Goal: Task Accomplishment & Management: Complete application form

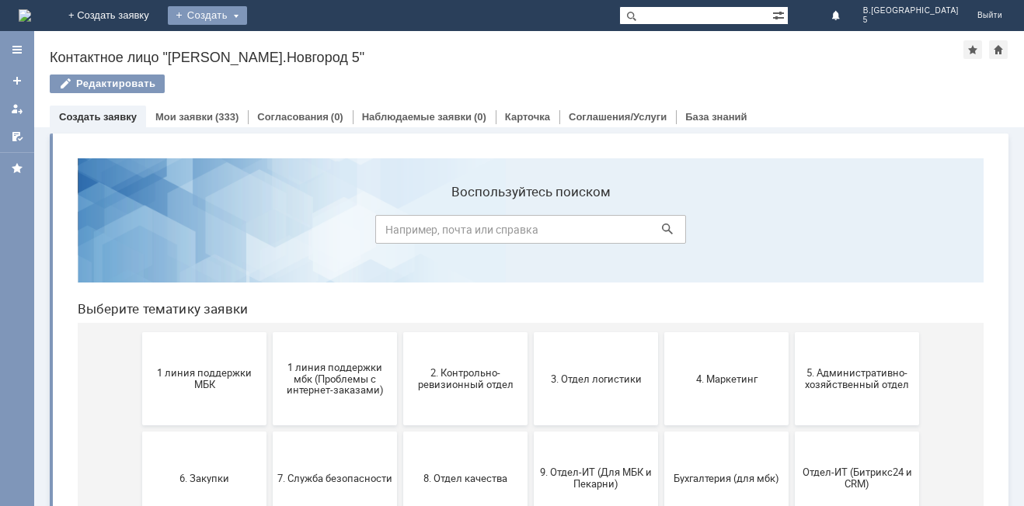
click at [247, 16] on div "Создать" at bounding box center [207, 15] width 79 height 19
click at [292, 57] on div "Заявка" at bounding box center [230, 46] width 124 height 25
click at [247, 17] on div "Создать" at bounding box center [207, 15] width 79 height 19
click at [289, 37] on link "Заявка" at bounding box center [230, 46] width 118 height 19
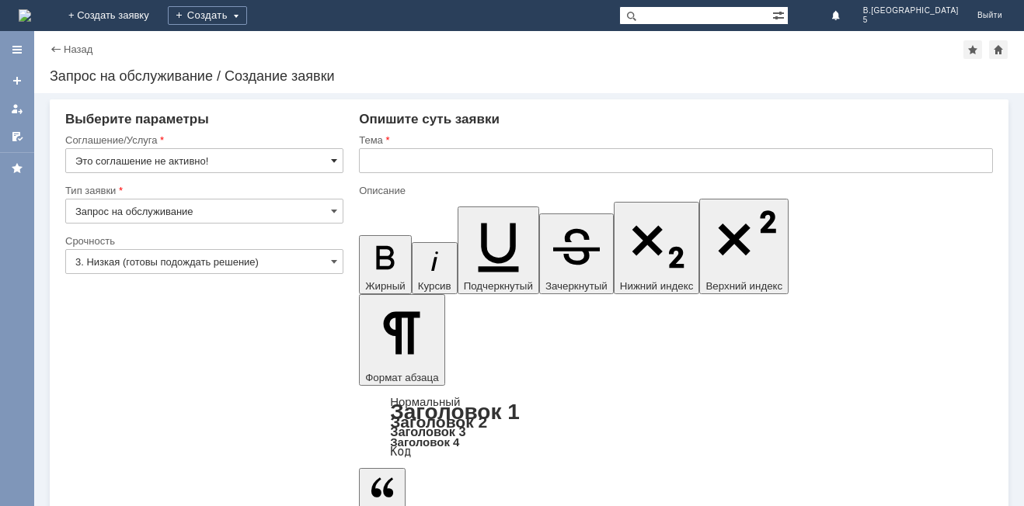
click at [332, 162] on span at bounding box center [334, 161] width 6 height 12
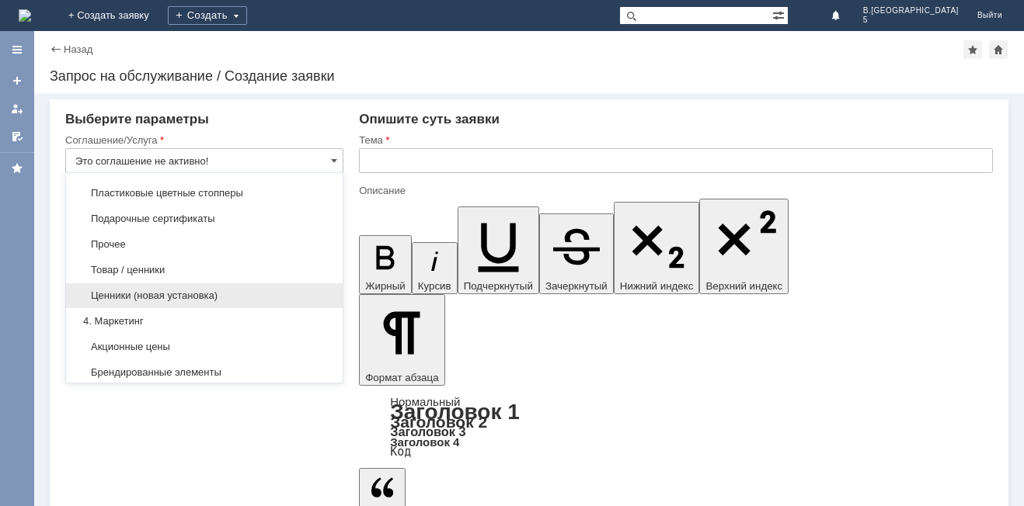
scroll to position [854, 0]
click at [224, 301] on span "Брендированные элементы" at bounding box center [204, 295] width 258 height 12
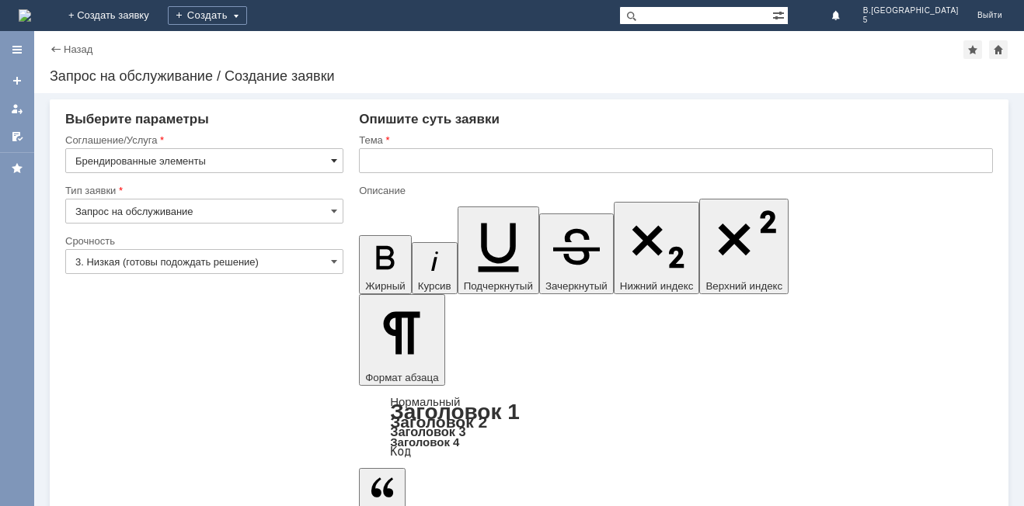
click at [332, 155] on span at bounding box center [334, 161] width 6 height 12
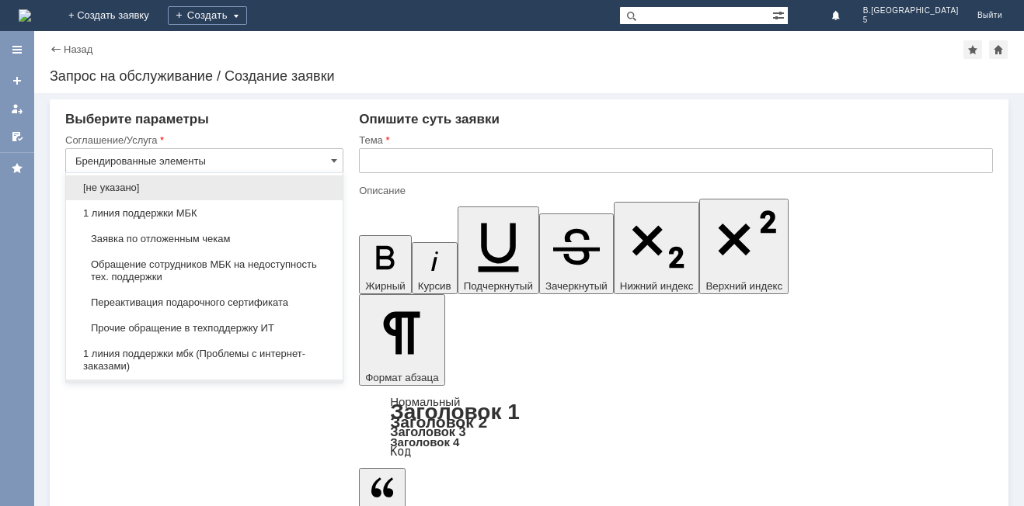
scroll to position [0, 0]
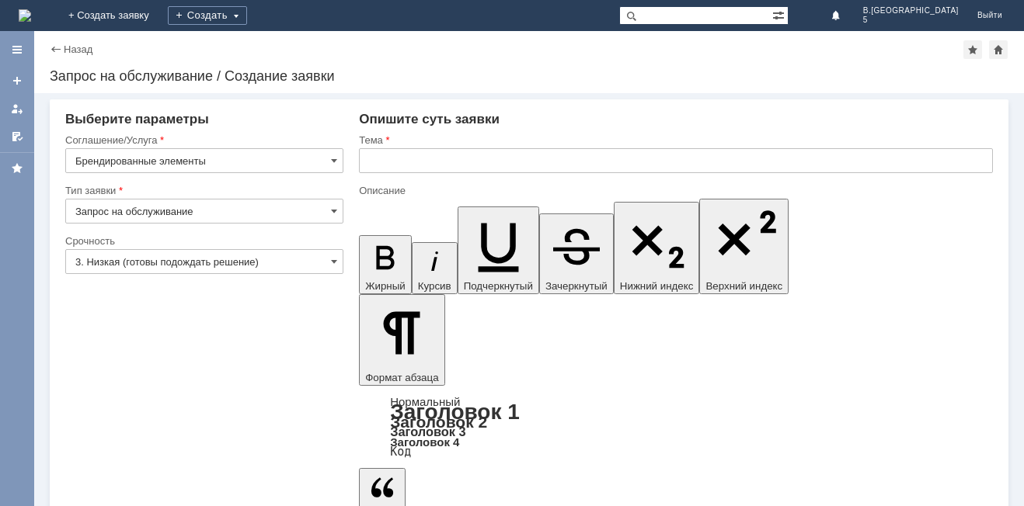
type input "Брендированные элементы"
click at [334, 206] on span at bounding box center [334, 211] width 6 height 12
type input "Запрос на обслуживание"
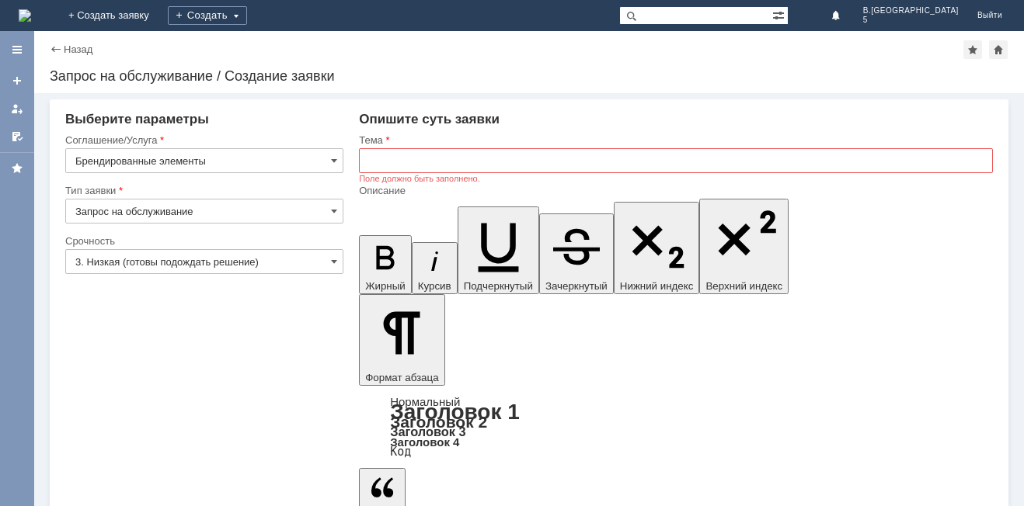
click at [325, 266] on input "3. Низкая (готовы подождать решение)" at bounding box center [204, 261] width 278 height 25
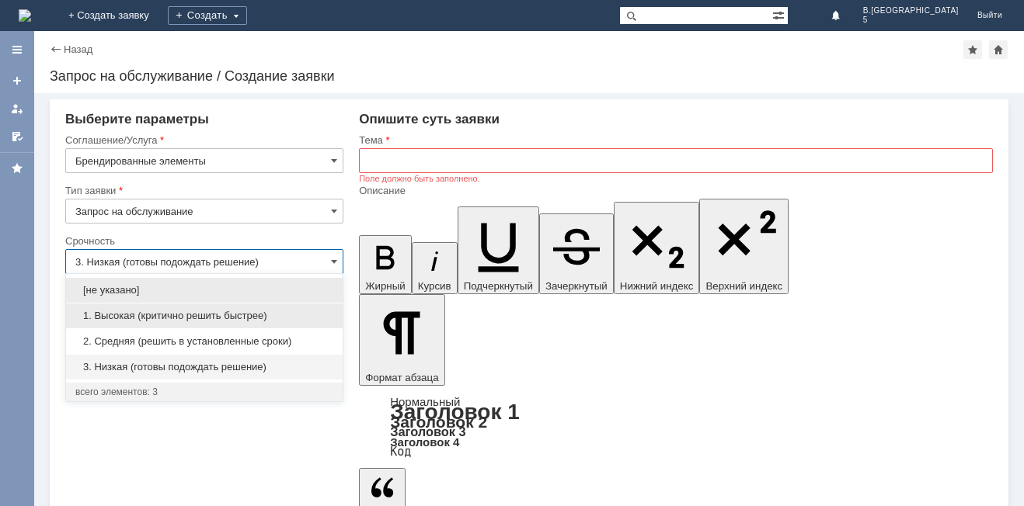
click at [174, 317] on span "1. Высокая (критично решить быстрее)" at bounding box center [204, 316] width 258 height 12
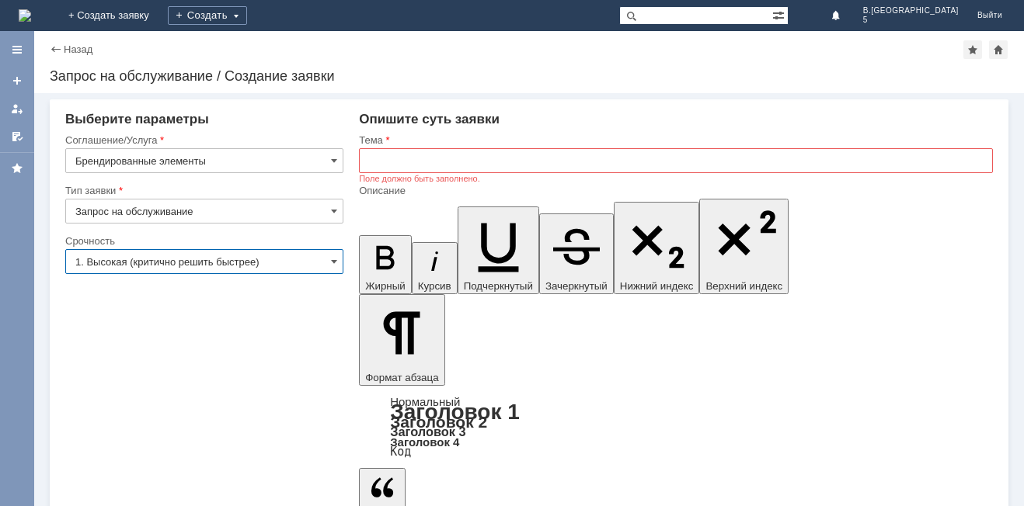
type input "1. Высокая (критично решить быстрее)"
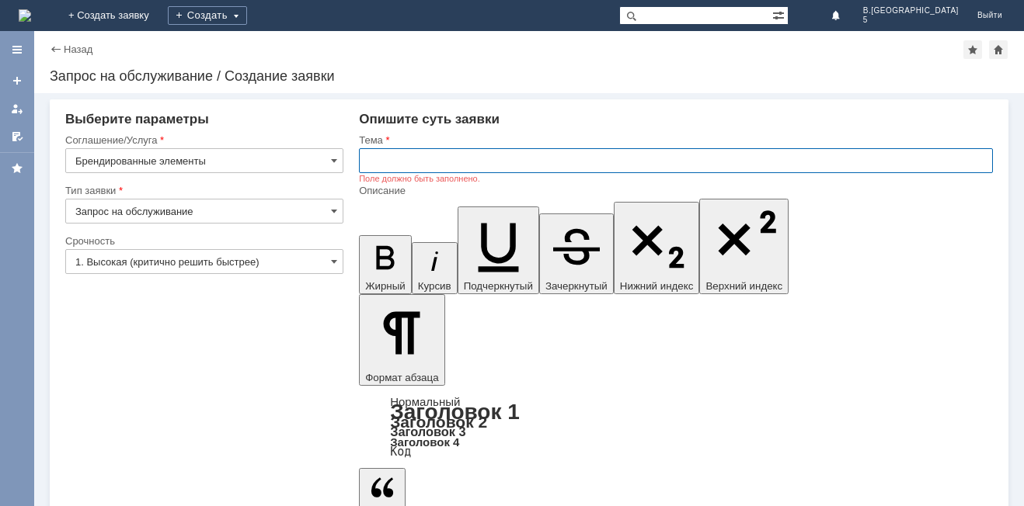
click at [379, 160] on input "text" at bounding box center [676, 160] width 634 height 25
type input "брендированные товары"
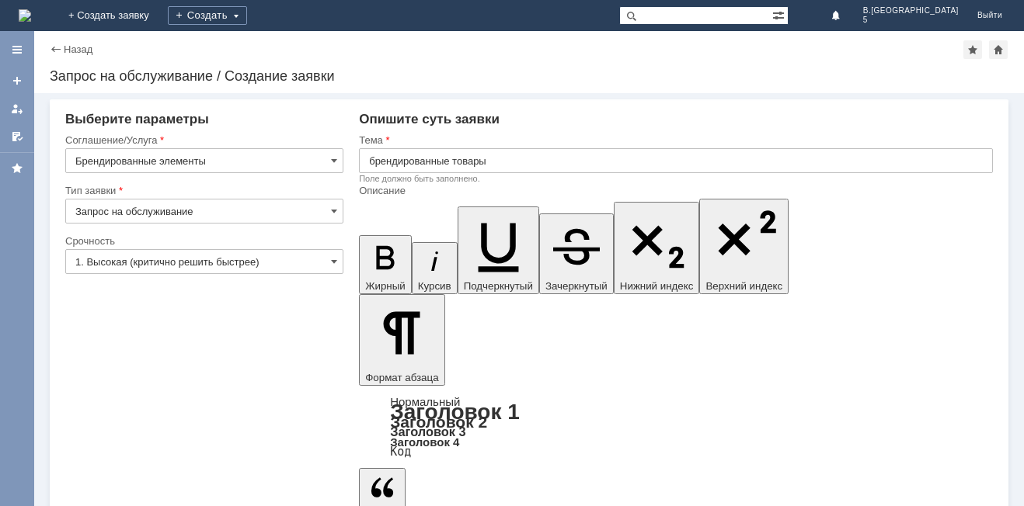
drag, startPoint x: 378, startPoint y: 4149, endPoint x: 388, endPoint y: 4173, distance: 26.1
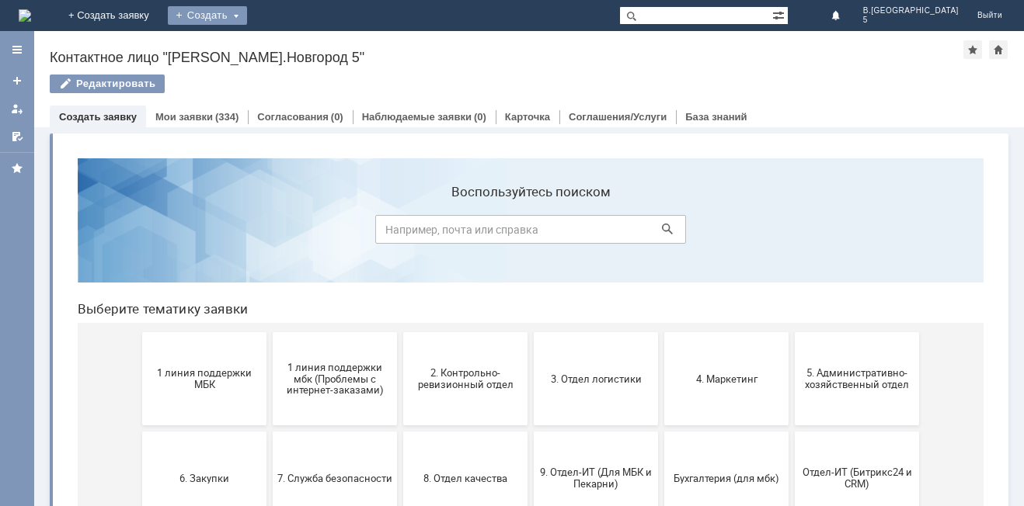
click at [247, 12] on div "Создать" at bounding box center [207, 15] width 79 height 19
click at [289, 47] on link "Заявка" at bounding box center [230, 46] width 118 height 19
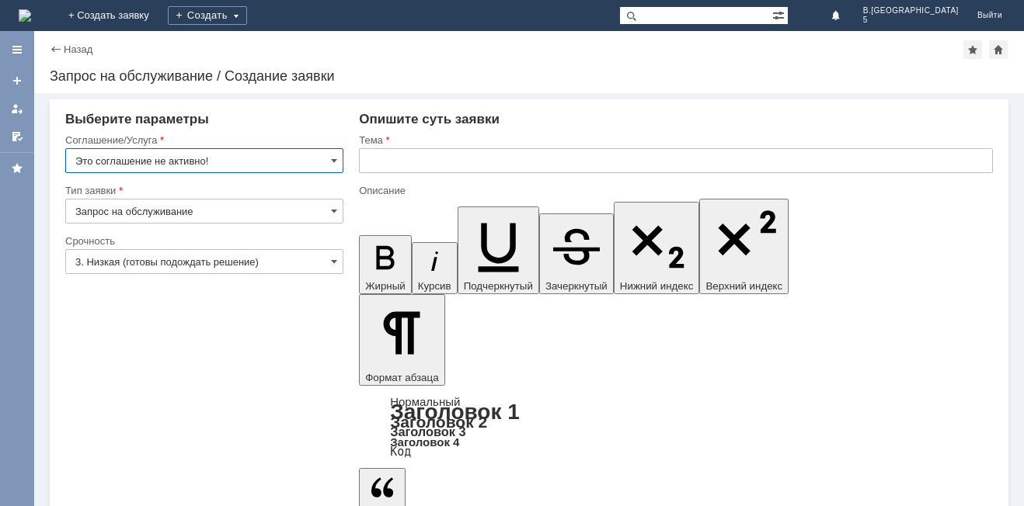
drag, startPoint x: 331, startPoint y: 158, endPoint x: 298, endPoint y: 134, distance: 41.2
click at [327, 144] on div "Соглашение/Услуга Это соглашение не активно!" at bounding box center [204, 159] width 278 height 50
click at [329, 154] on input "Это соглашение не активно!" at bounding box center [204, 160] width 278 height 25
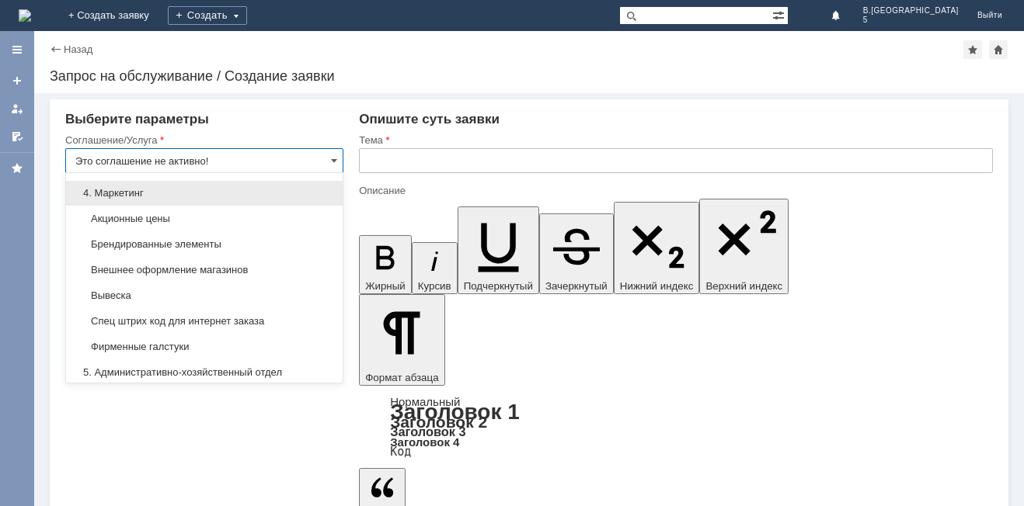
scroll to position [931, 0]
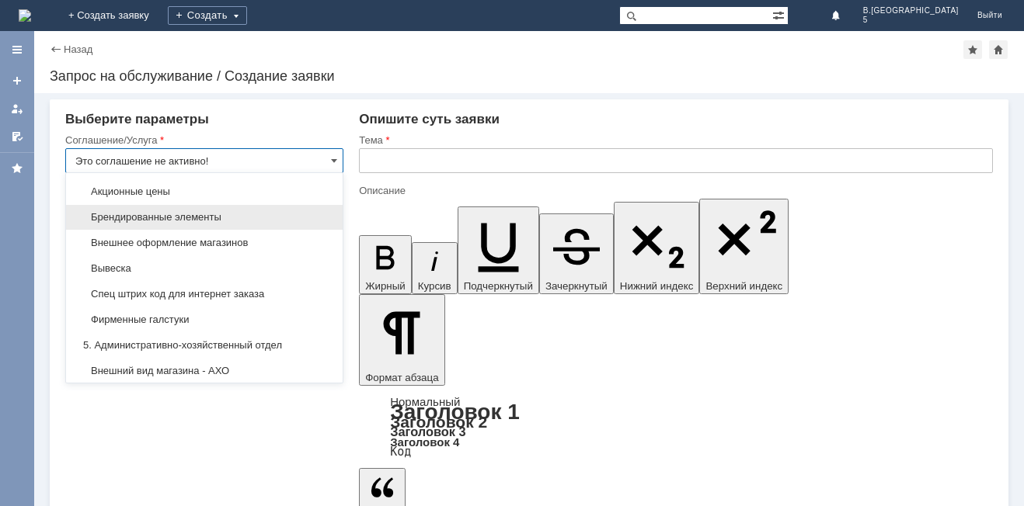
click at [279, 224] on span "Брендированные элементы" at bounding box center [204, 217] width 258 height 12
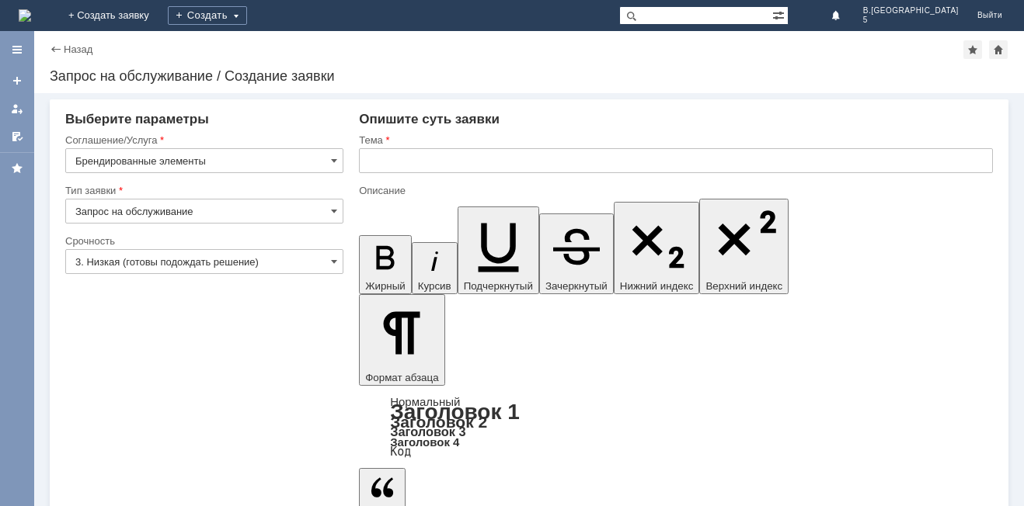
type input "Брендированные элементы"
click at [298, 211] on input "Запрос на обслуживание" at bounding box center [204, 211] width 278 height 25
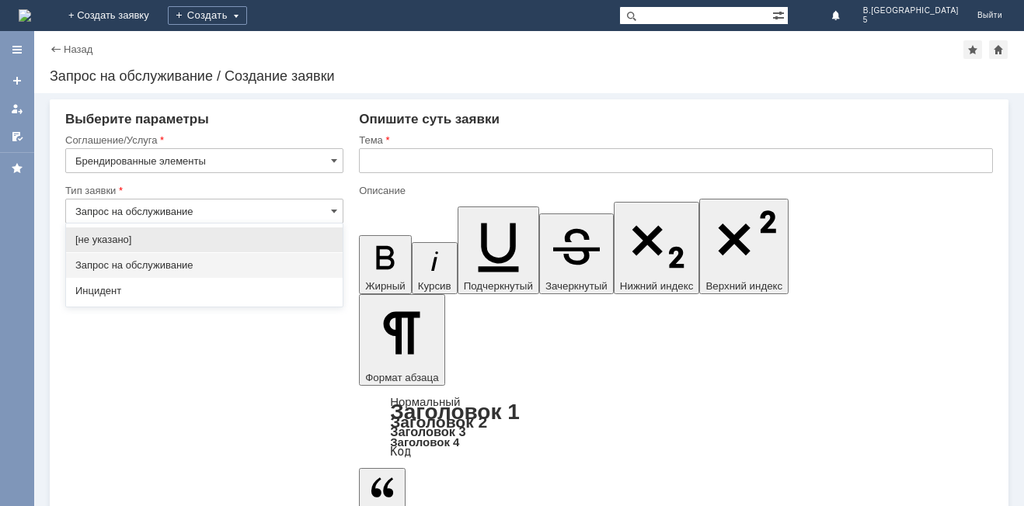
click at [294, 207] on input "Запрос на обслуживание" at bounding box center [204, 211] width 278 height 25
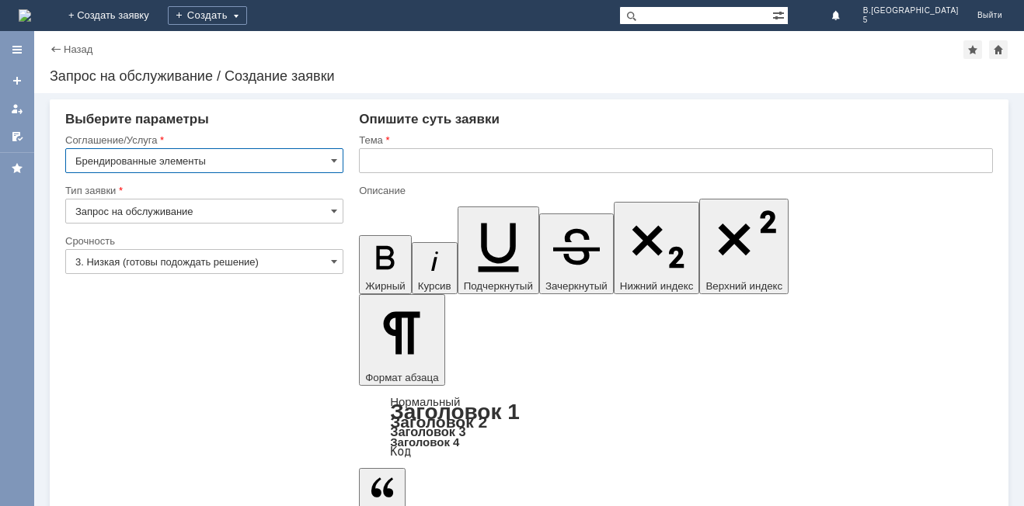
click at [327, 162] on input "Брендированные элементы" at bounding box center [204, 160] width 278 height 25
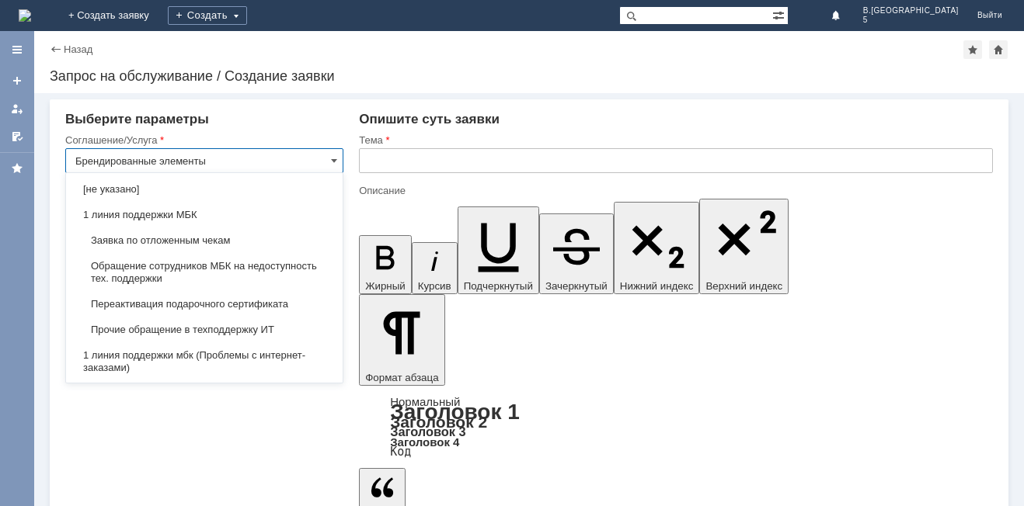
scroll to position [1000, 0]
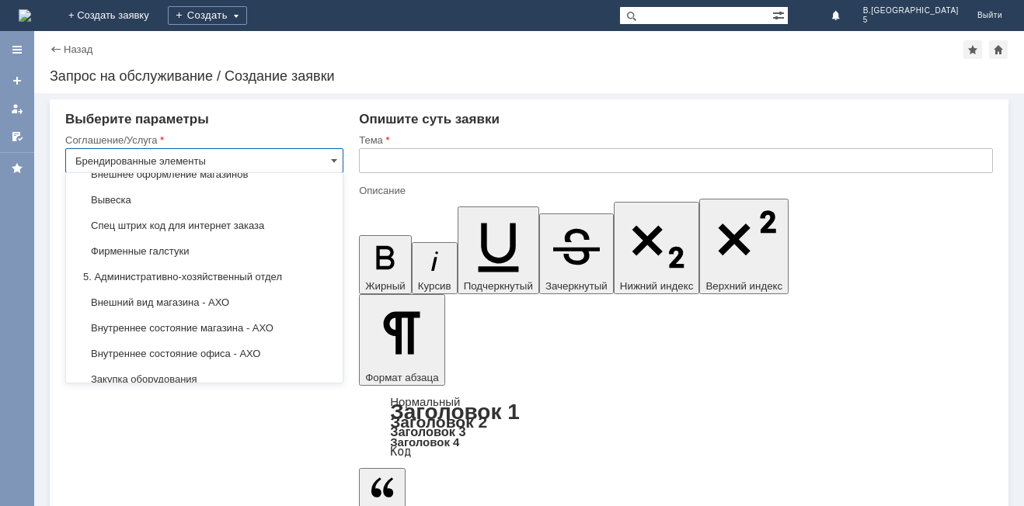
type input "Запрос на обслуживание"
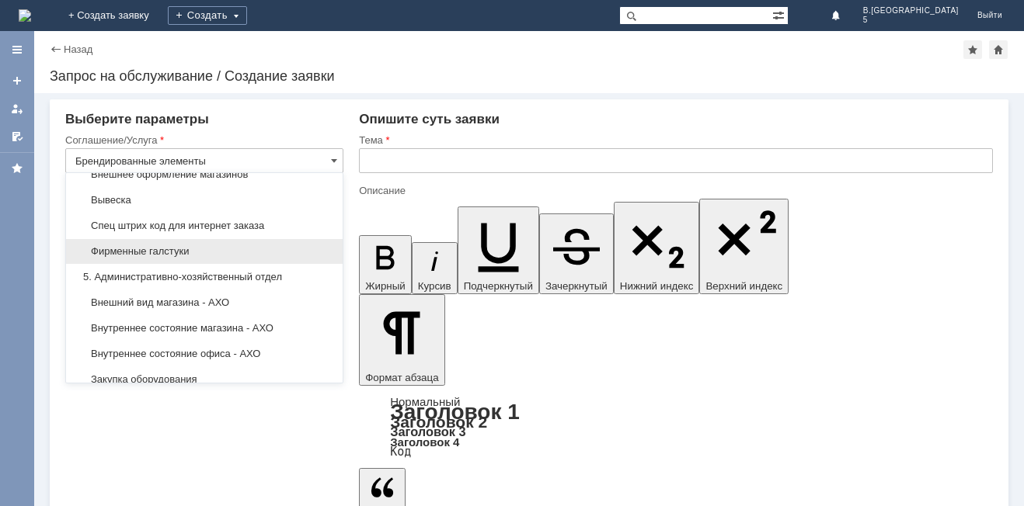
click at [210, 258] on span "Фирменные галстуки" at bounding box center [204, 251] width 258 height 12
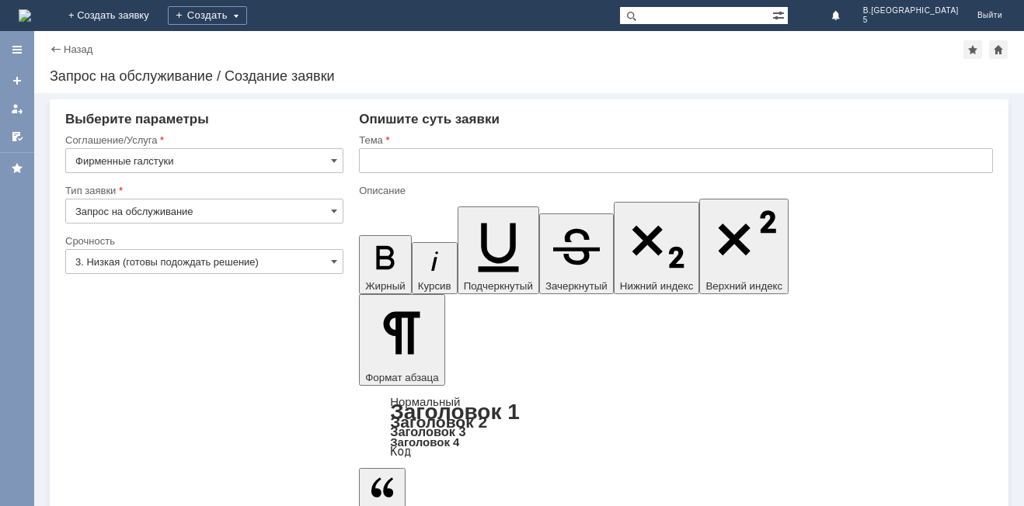
type input "Фирменные галстуки"
click at [330, 266] on input "3. Низкая (готовы подождать решение)" at bounding box center [204, 261] width 278 height 25
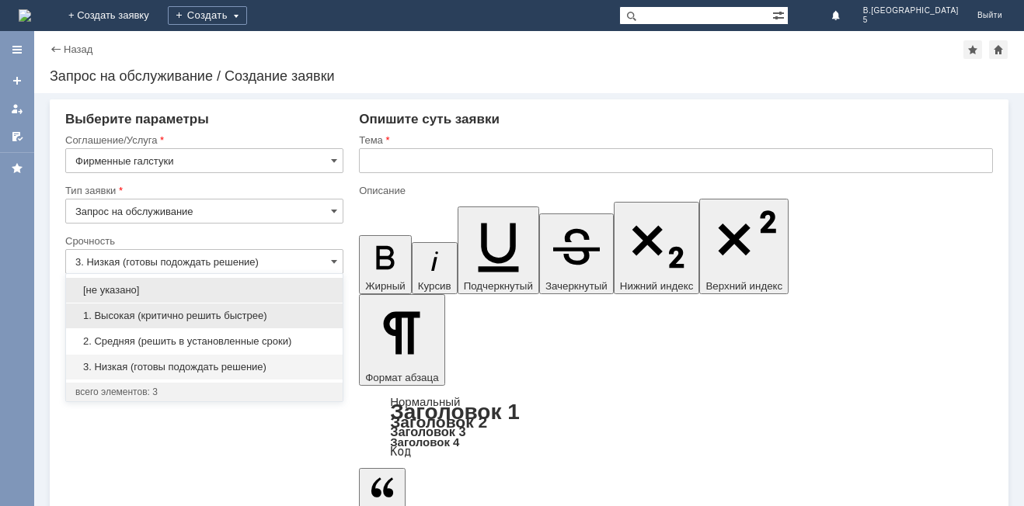
click at [153, 321] on span "1. Высокая (критично решить быстрее)" at bounding box center [204, 316] width 258 height 12
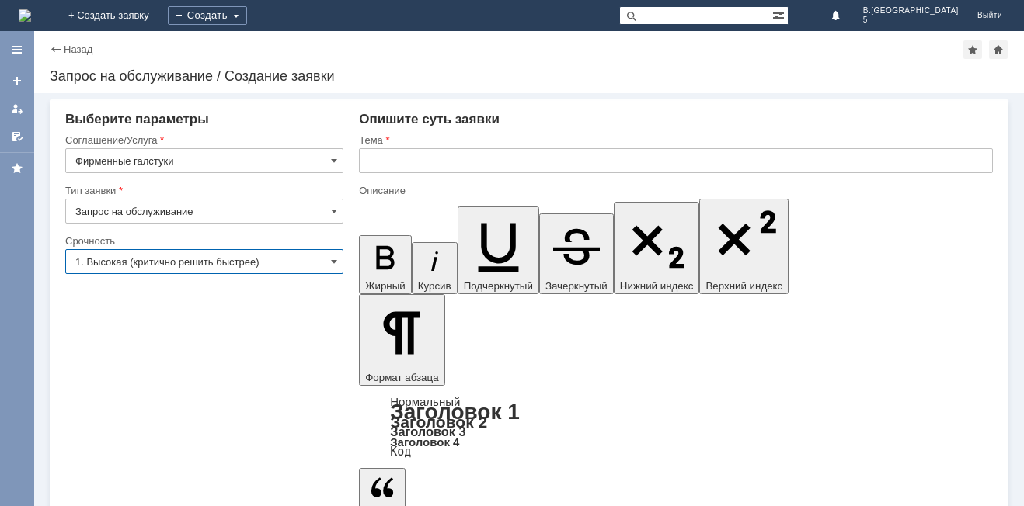
type input "1. Высокая (критично решить быстрее)"
click at [384, 152] on input "text" at bounding box center [676, 160] width 634 height 25
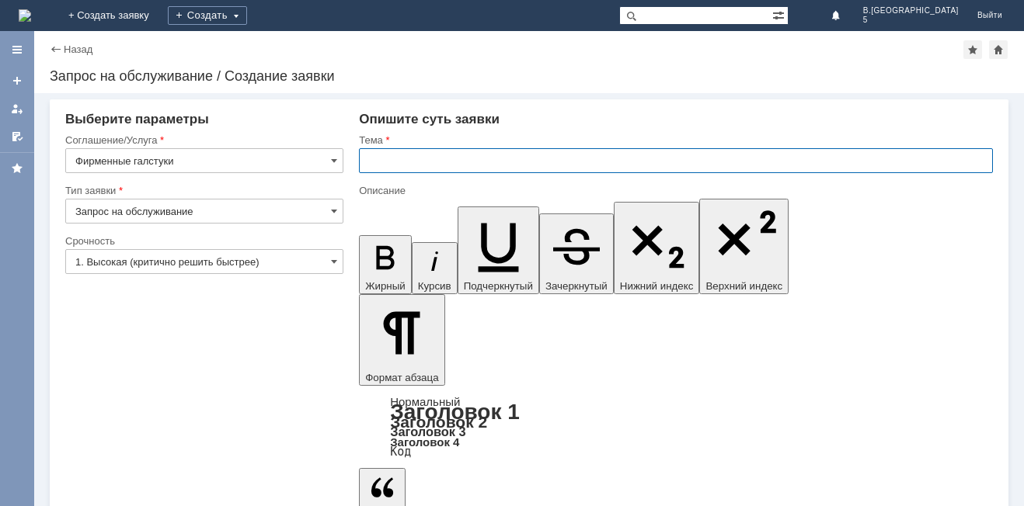
type input "В"
type input "Фирменные галстуки"
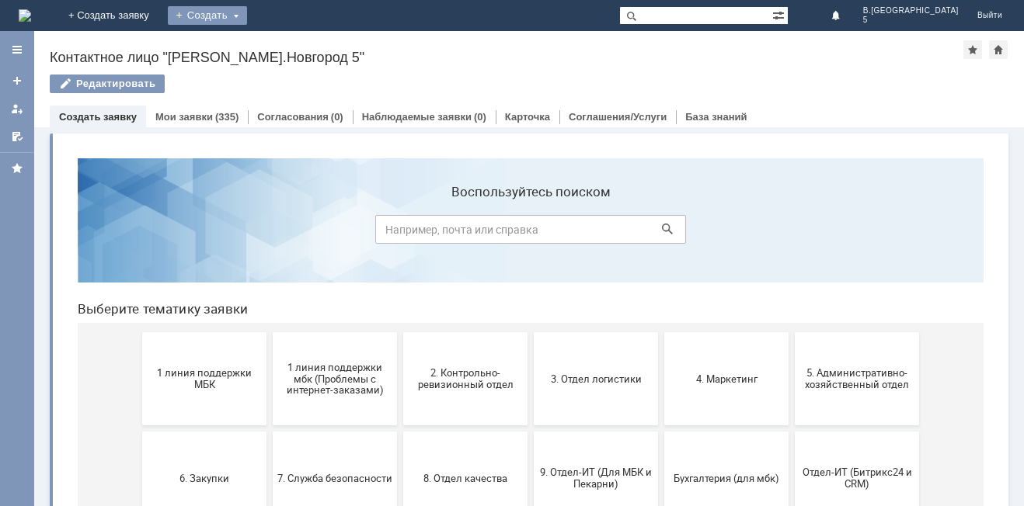
click at [247, 15] on div "Создать" at bounding box center [207, 15] width 79 height 19
click at [289, 47] on link "Заявка" at bounding box center [230, 46] width 118 height 19
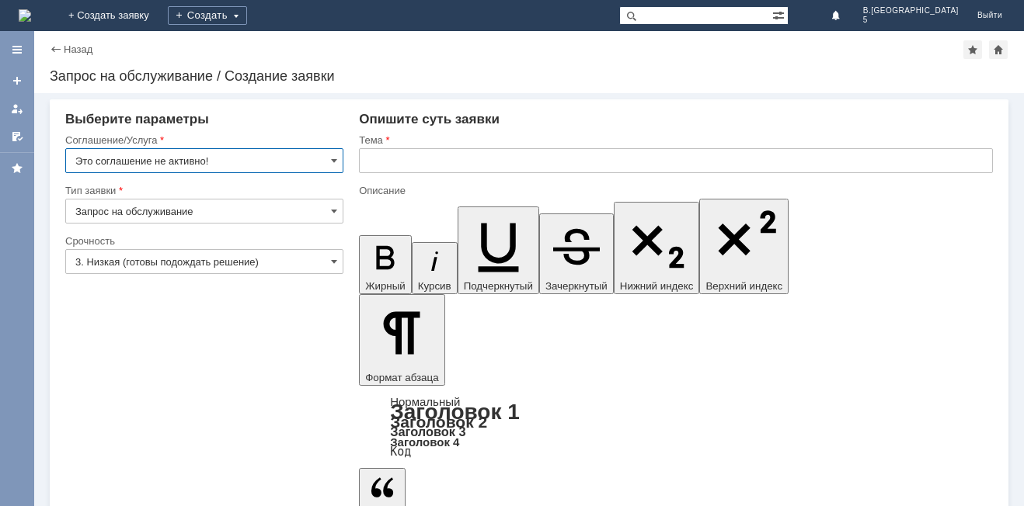
click at [325, 159] on input "Это соглашение не активно!" at bounding box center [204, 160] width 278 height 25
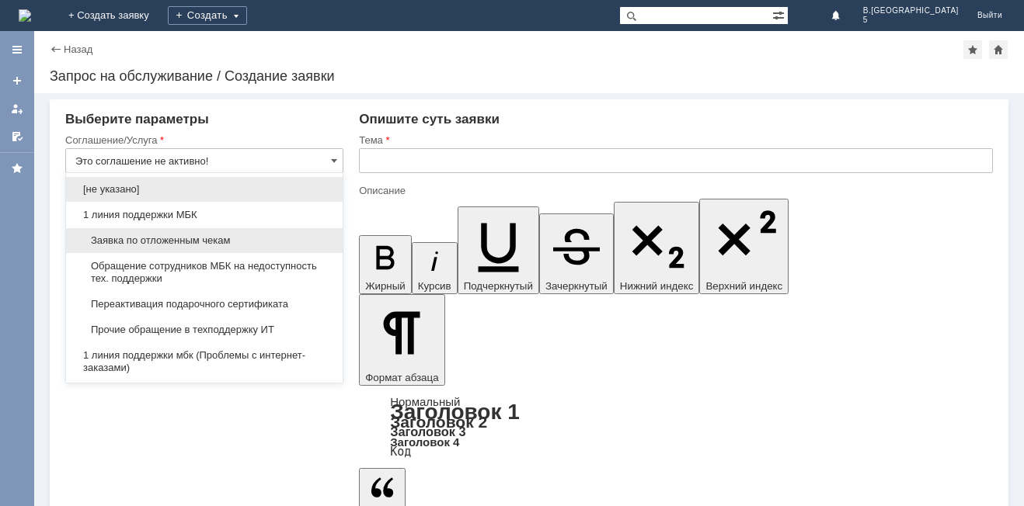
click at [190, 244] on span "Заявка по отложенным чекам" at bounding box center [204, 241] width 258 height 12
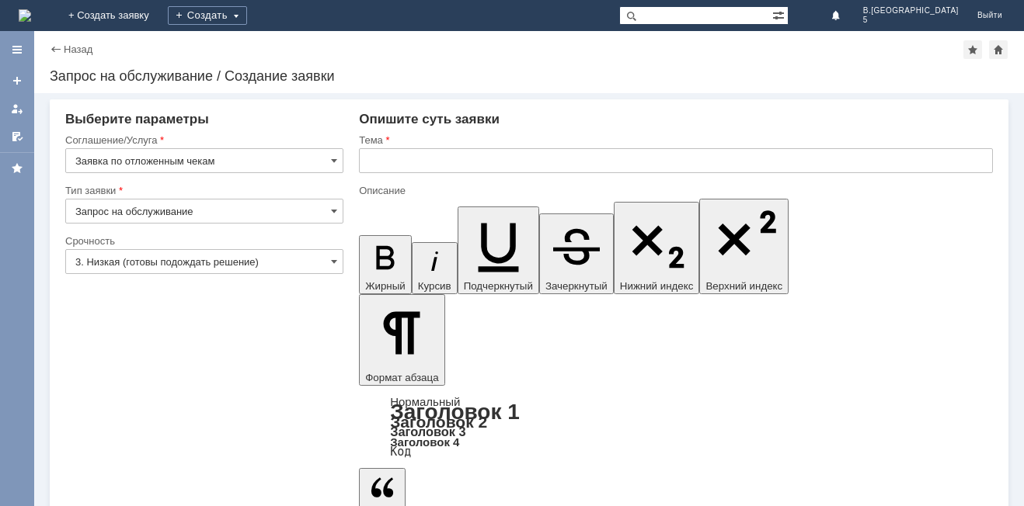
type input "Заявка по отложенным чекам"
click at [334, 256] on span at bounding box center [334, 262] width 6 height 12
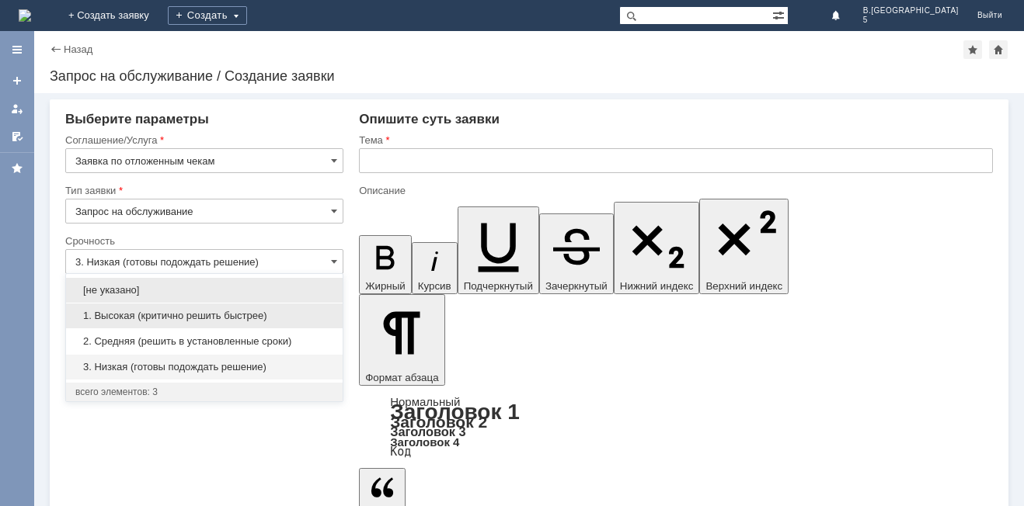
click at [186, 313] on span "1. Высокая (критично решить быстрее)" at bounding box center [204, 316] width 258 height 12
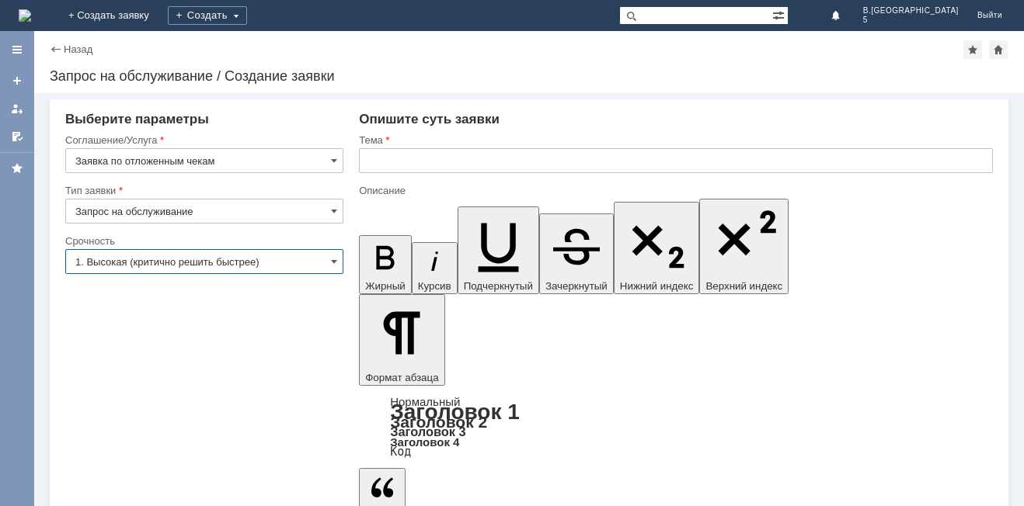
type input "1. Высокая (критично решить быстрее)"
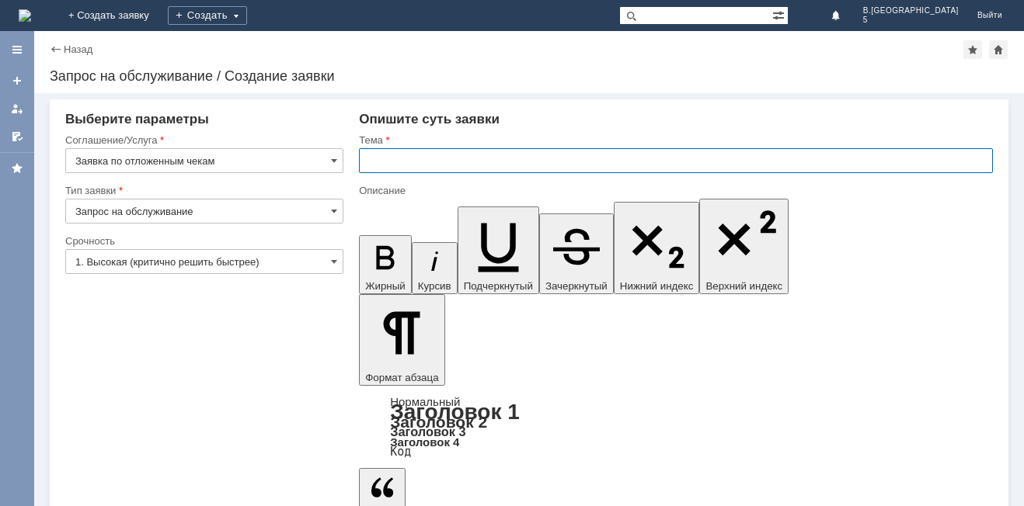
click at [400, 166] on input "text" at bounding box center [676, 160] width 634 height 25
type input "отлож"
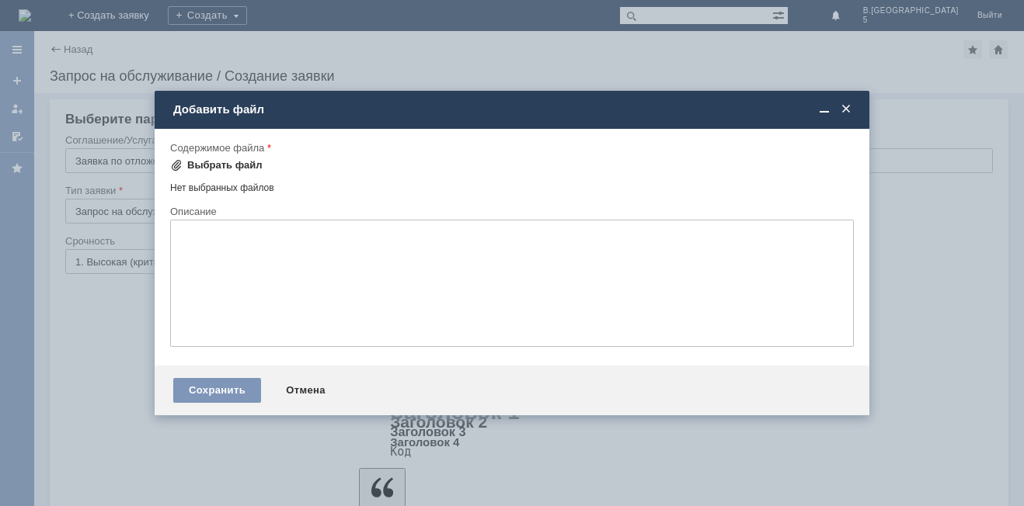
click at [176, 168] on span at bounding box center [176, 165] width 12 height 12
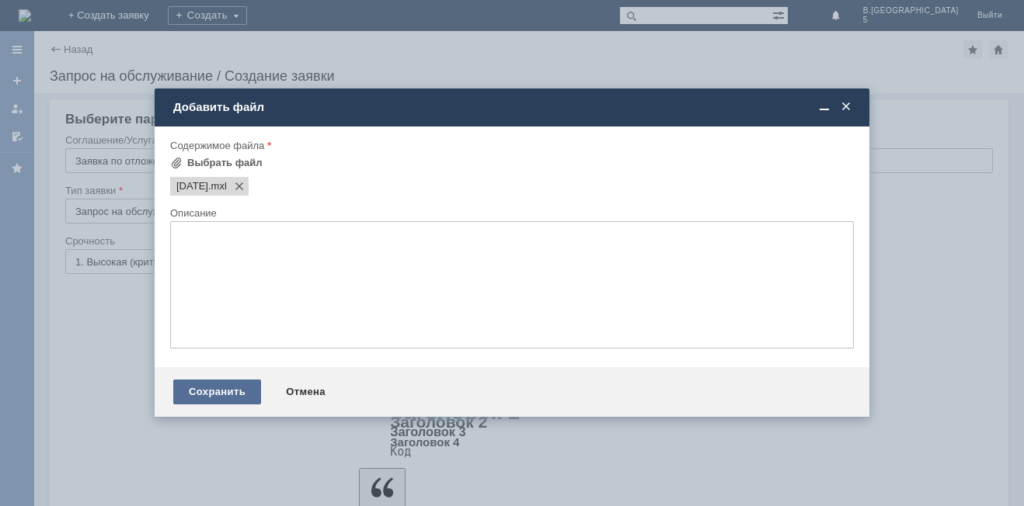
click at [221, 393] on div "Сохранить" at bounding box center [217, 392] width 88 height 25
